Goal: Task Accomplishment & Management: Complete application form

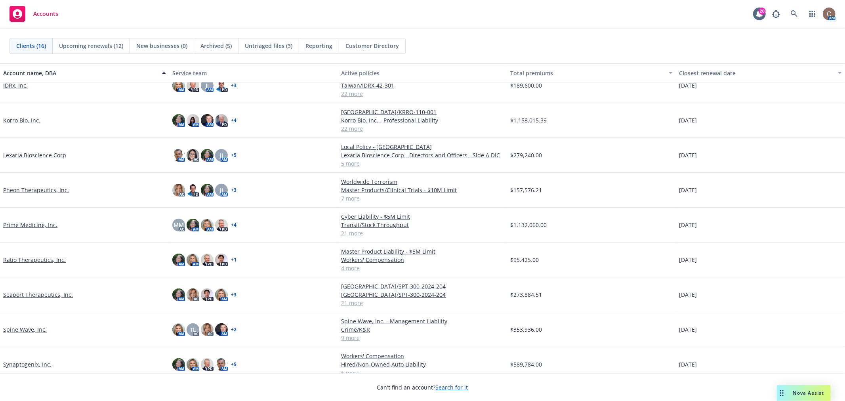
scroll to position [245, 0]
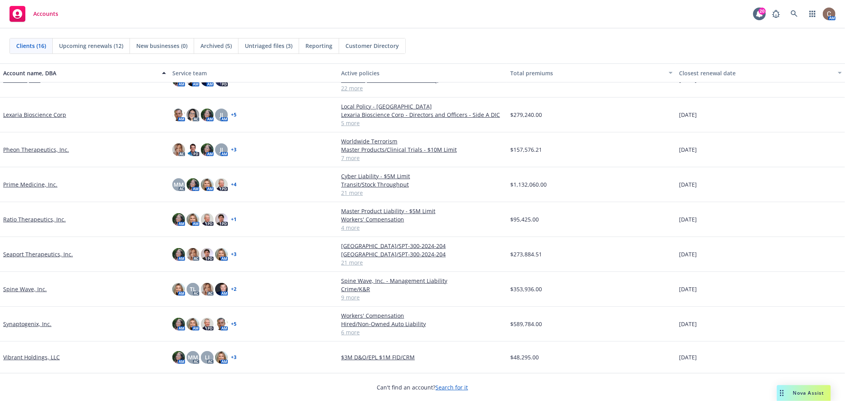
click at [36, 361] on div "Vibrant Holdings, LLC" at bounding box center [84, 357] width 169 height 32
click at [39, 359] on link "Vibrant Holdings, LLC" at bounding box center [31, 357] width 57 height 8
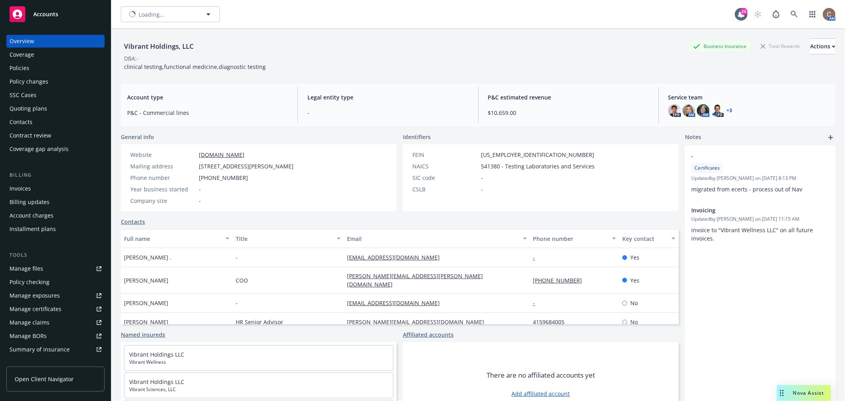
click at [42, 104] on div "Quoting plans" at bounding box center [29, 108] width 38 height 13
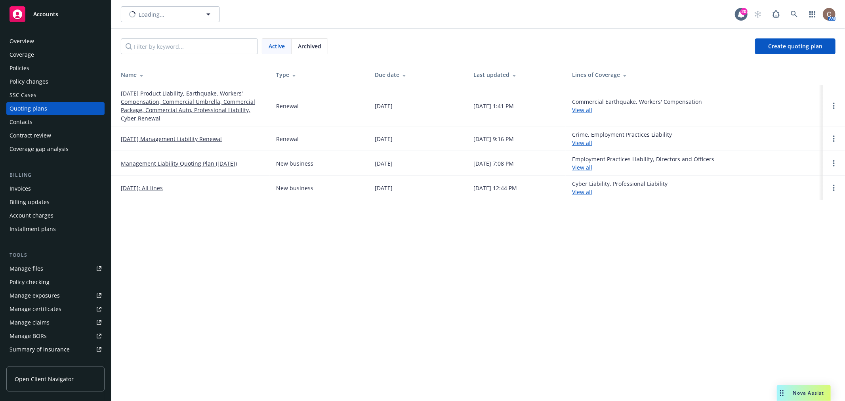
click at [145, 98] on link "[DATE] Product Liability, Earthquake, Workers' Compensation, Commercial Umbrell…" at bounding box center [192, 105] width 143 height 33
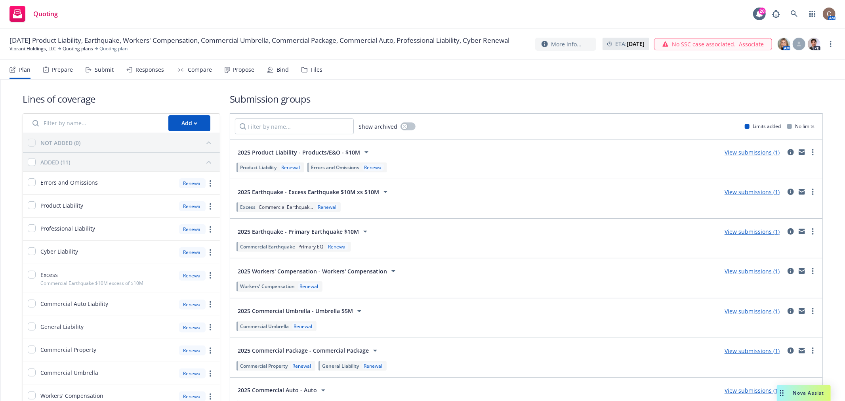
click at [225, 68] on icon at bounding box center [227, 70] width 5 height 6
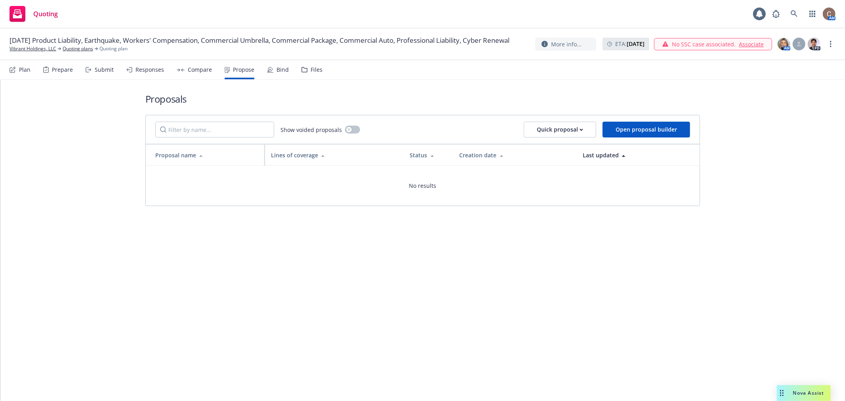
click at [197, 69] on div "Compare" at bounding box center [200, 70] width 24 height 6
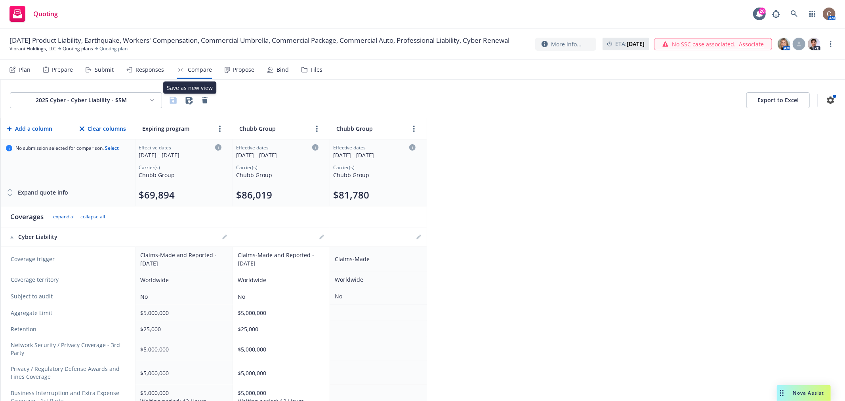
click at [144, 68] on div "Responses" at bounding box center [149, 70] width 29 height 6
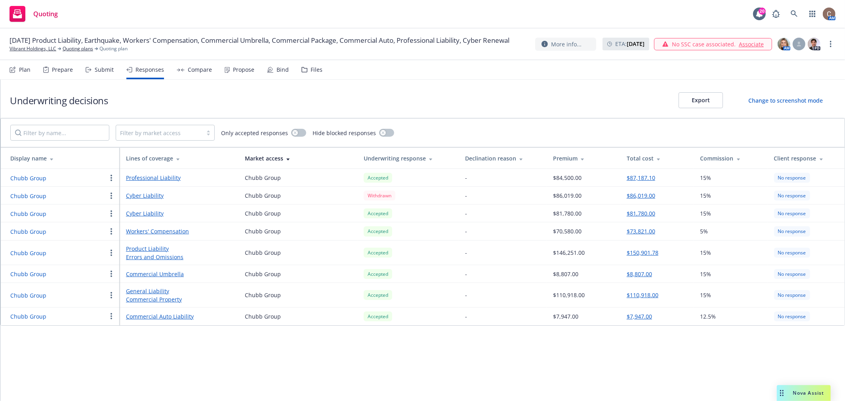
click at [102, 67] on div "Submit" at bounding box center [104, 70] width 19 height 6
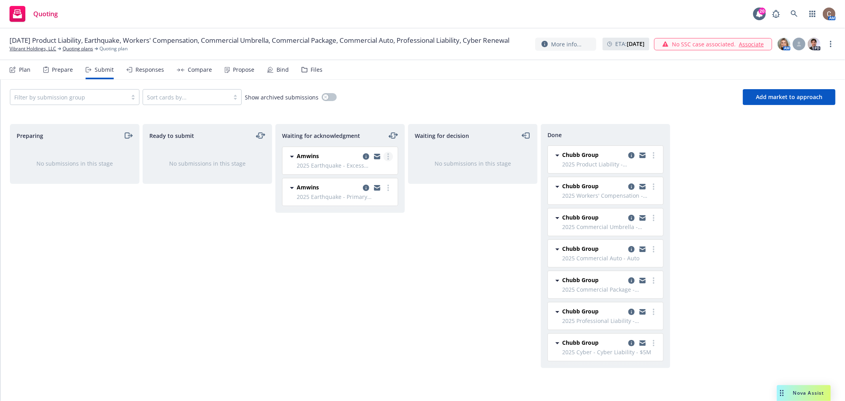
click at [387, 159] on link "more" at bounding box center [388, 157] width 10 height 10
click at [360, 221] on span "Add accepted decision" at bounding box center [352, 221] width 79 height 8
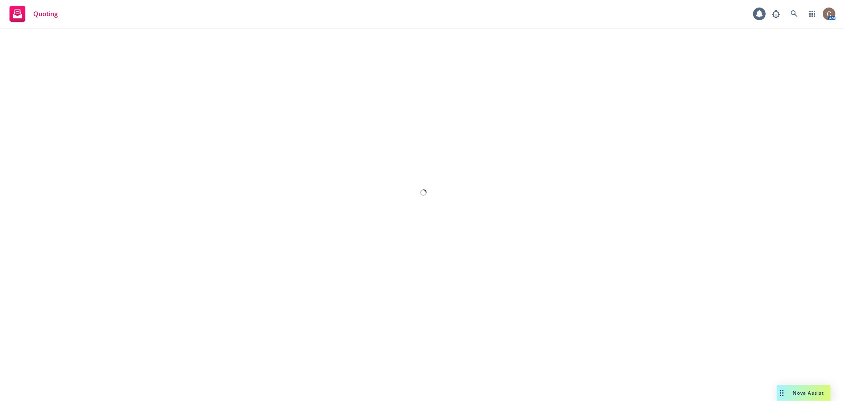
select select "12"
